Goal: Check status: Check status

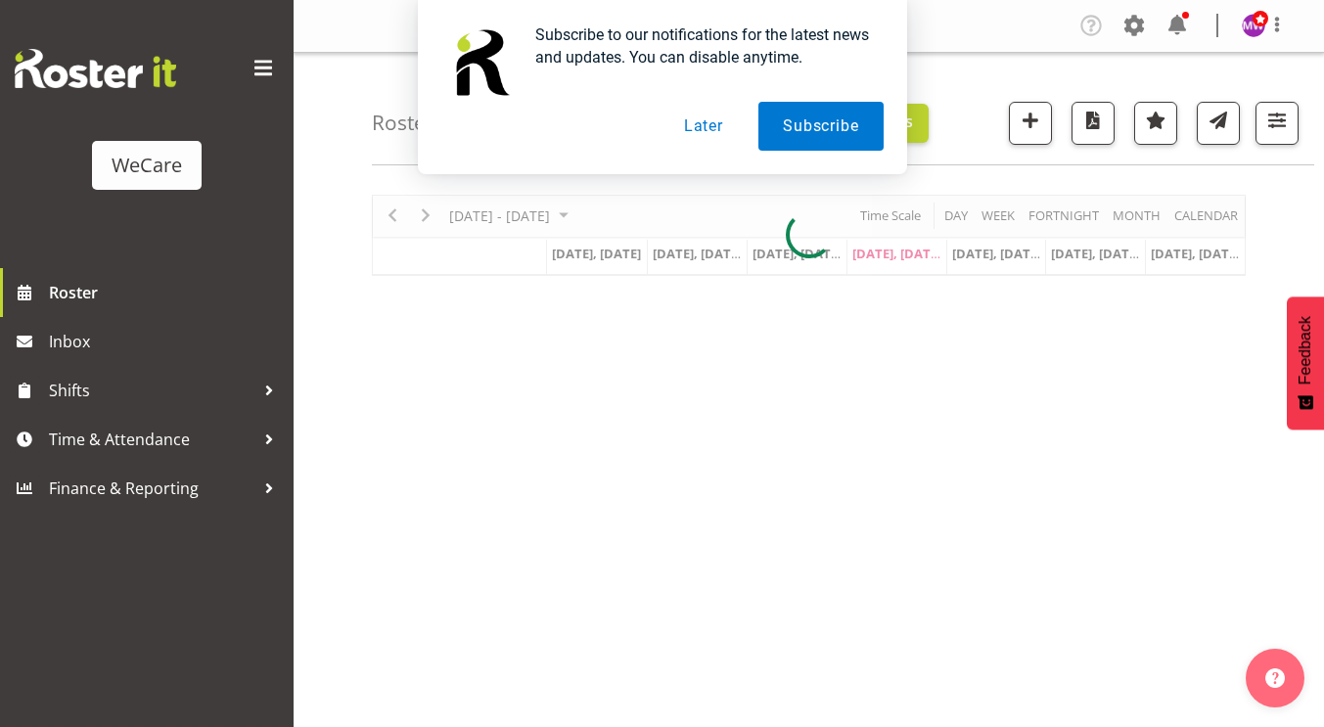
click at [704, 130] on button "Later" at bounding box center [704, 126] width 88 height 49
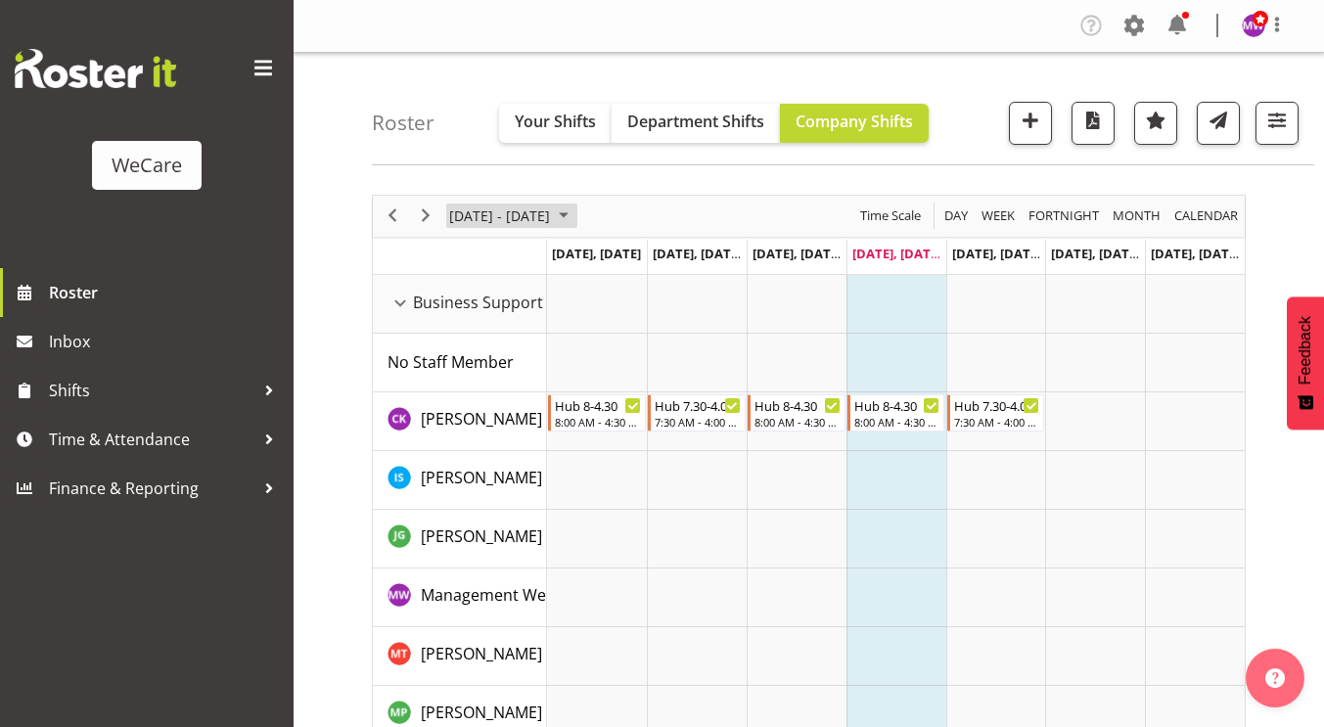
click at [575, 216] on span "October 2025" at bounding box center [563, 216] width 23 height 24
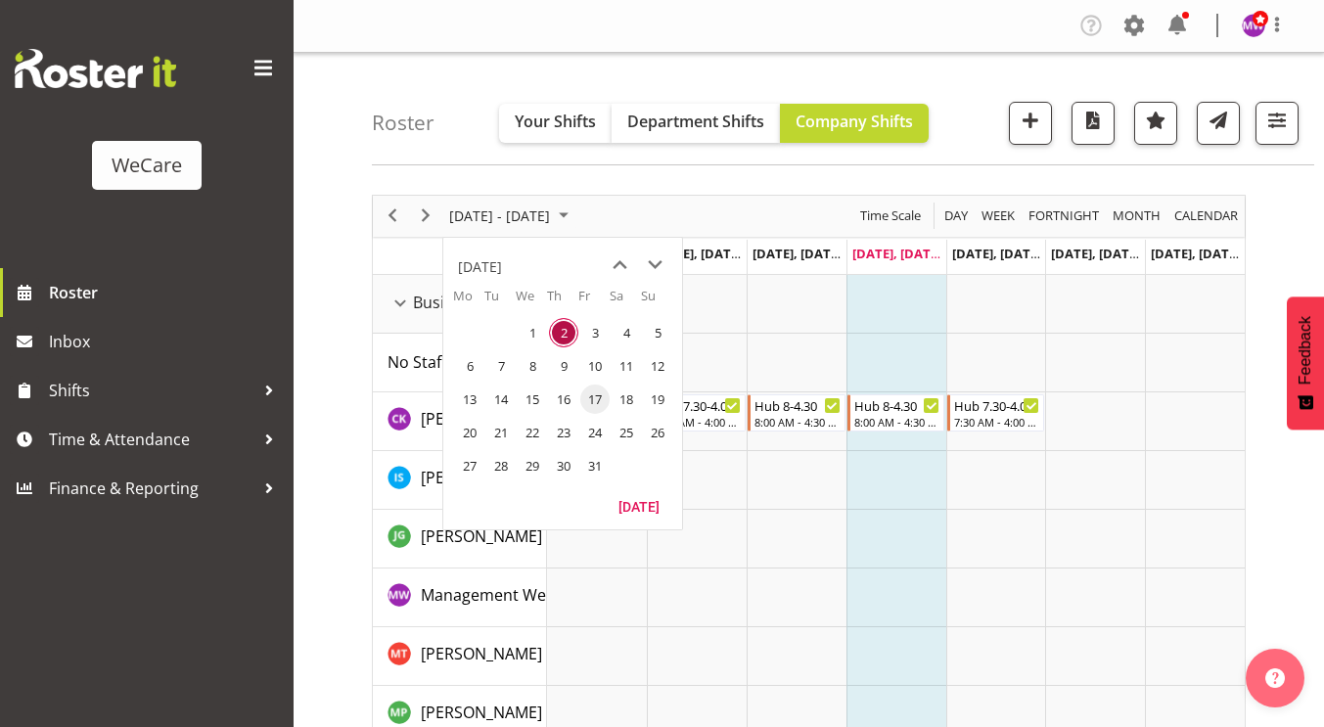
click at [588, 392] on span "17" at bounding box center [594, 399] width 29 height 29
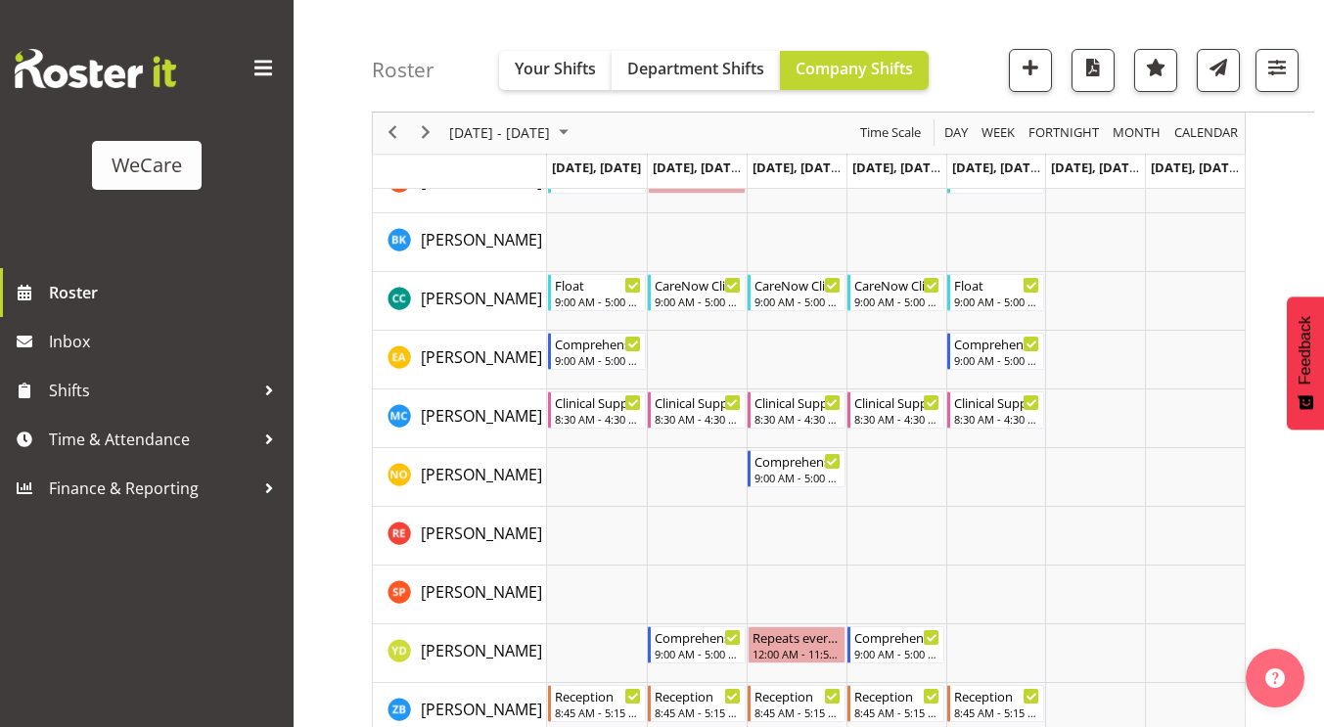
scroll to position [3854, 0]
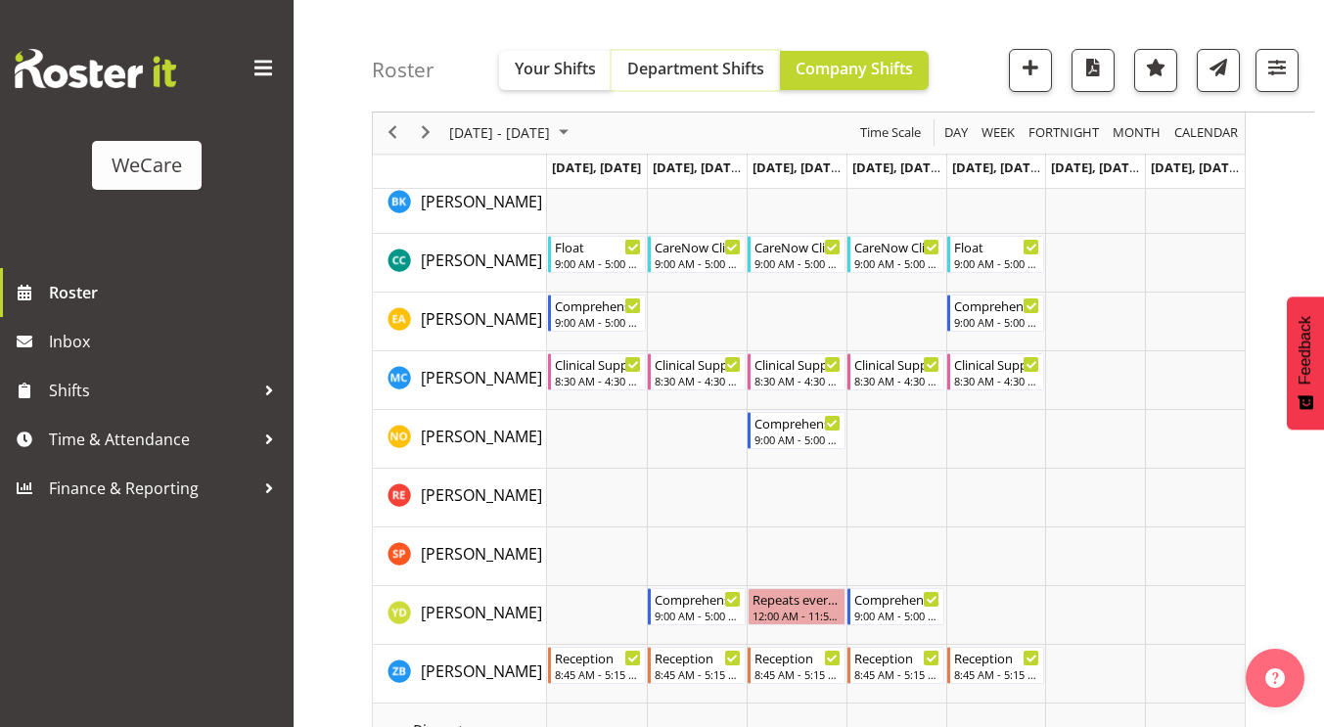
click at [703, 74] on span "Department Shifts" at bounding box center [695, 69] width 137 height 22
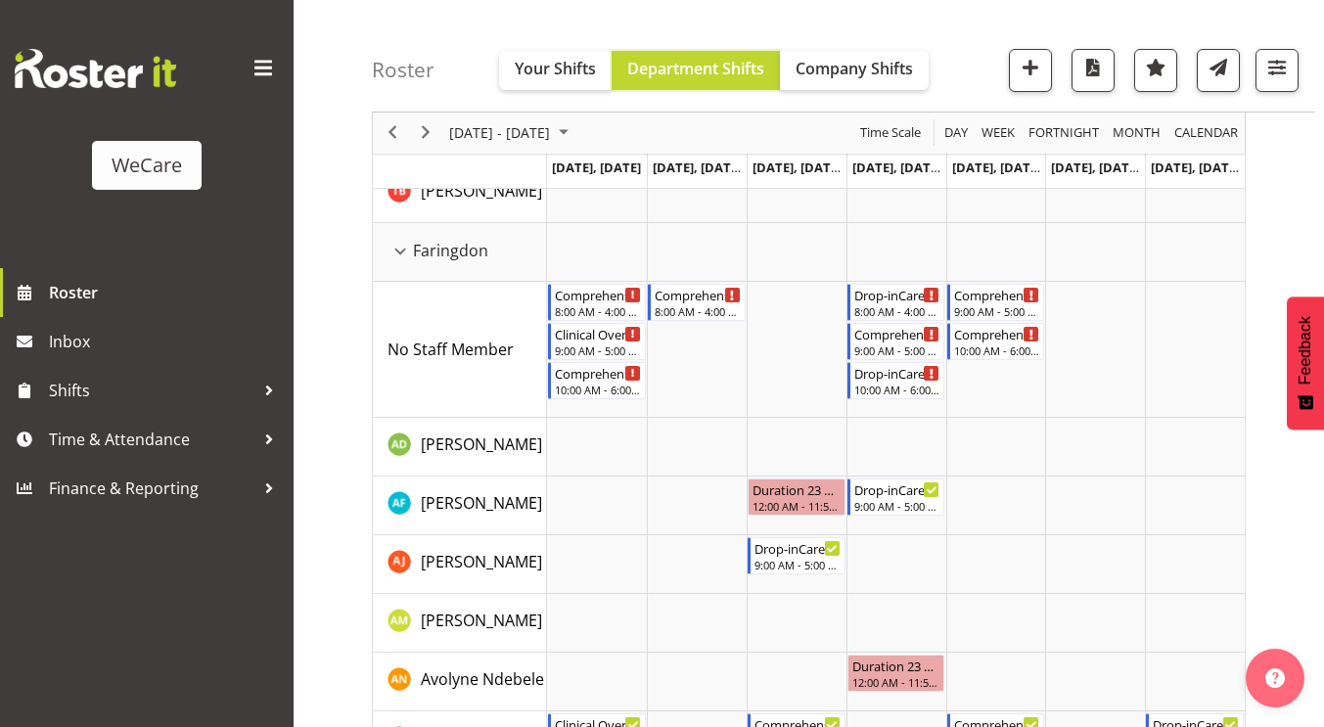
scroll to position [549, 0]
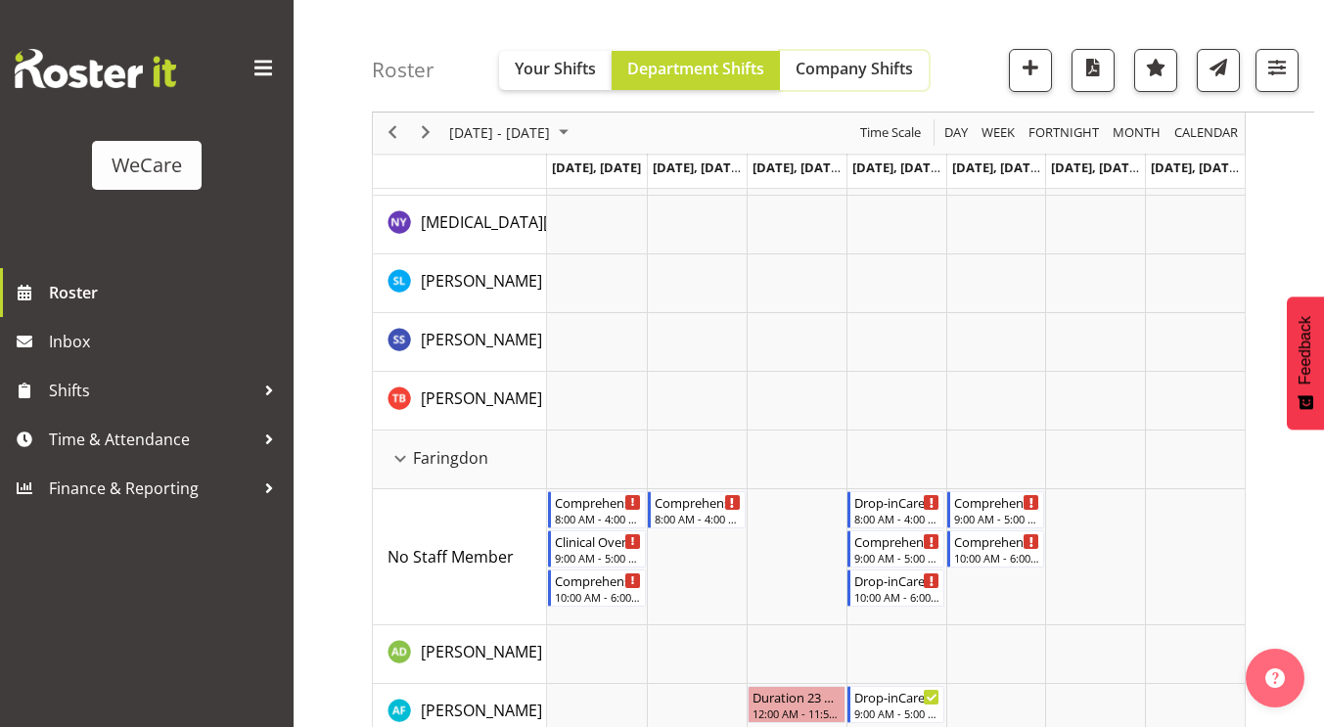
click at [829, 65] on span "Company Shifts" at bounding box center [854, 69] width 117 height 22
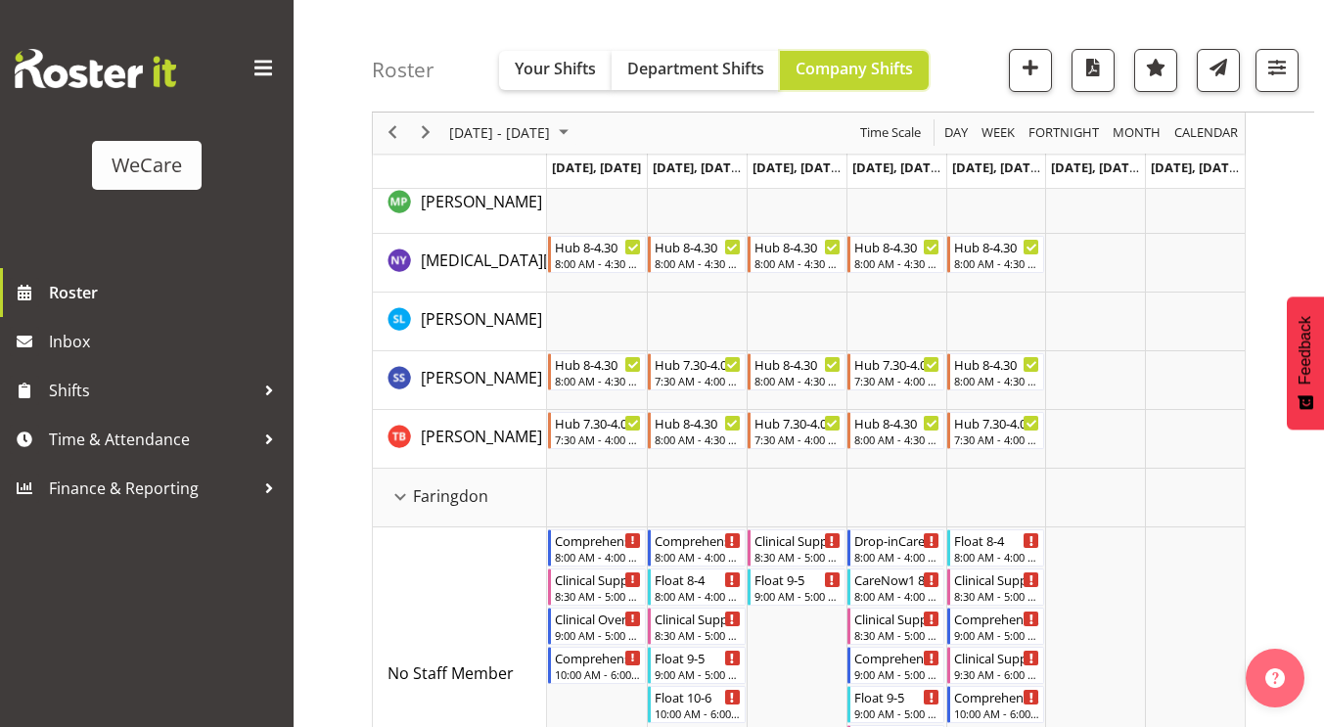
scroll to position [587, 0]
